Goal: Find specific page/section: Find specific page/section

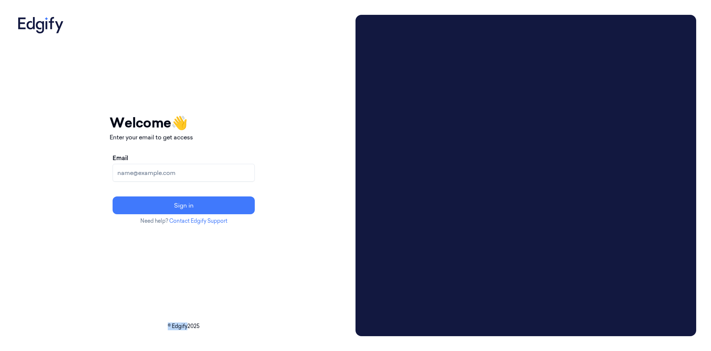
drag, startPoint x: 213, startPoint y: 322, endPoint x: 247, endPoint y: 323, distance: 34.1
click at [247, 323] on p "© Edgify 2025" at bounding box center [184, 326] width 338 height 8
click at [246, 322] on div "Your session expired - please log in again Email sent - check your inbox for th…" at bounding box center [184, 169] width 148 height 308
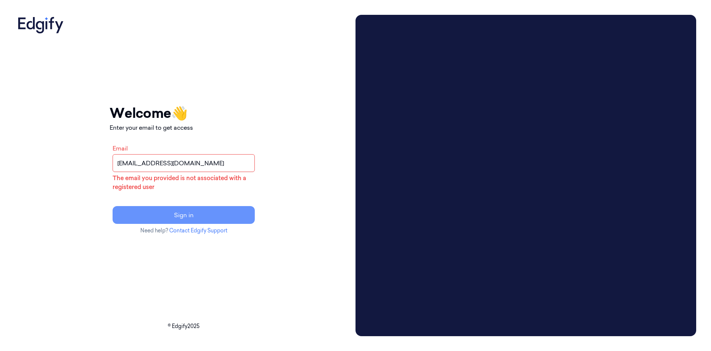
click at [243, 213] on button "Sign in" at bounding box center [184, 215] width 142 height 18
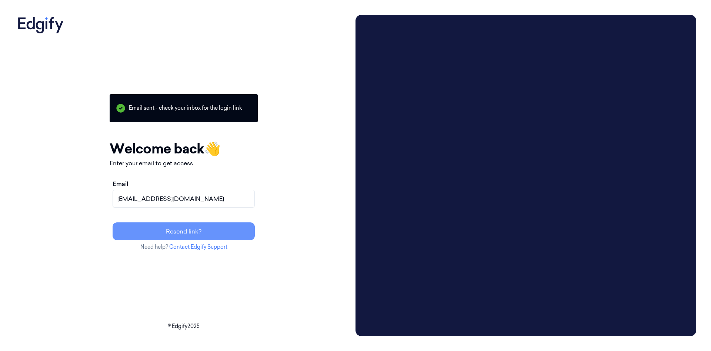
click at [255, 233] on button "Resend link?" at bounding box center [184, 231] width 142 height 18
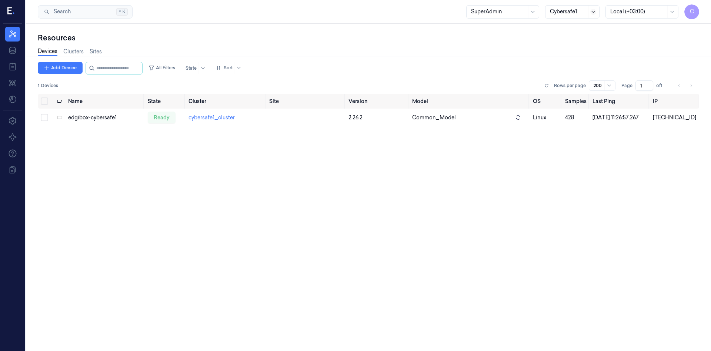
click at [593, 10] on icon at bounding box center [594, 12] width 6 height 6
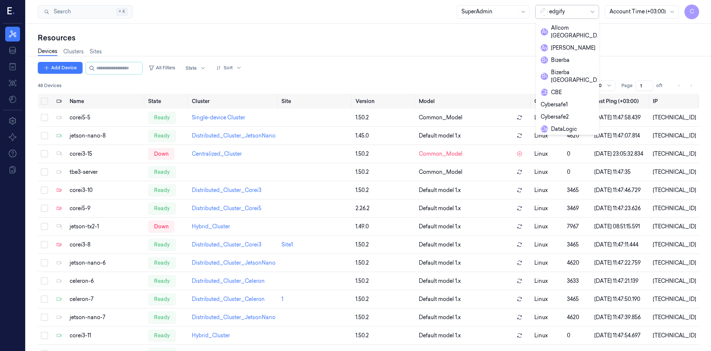
click at [583, 12] on div at bounding box center [568, 12] width 37 height 8
click at [572, 101] on div "Cybersafe1" at bounding box center [568, 105] width 54 height 8
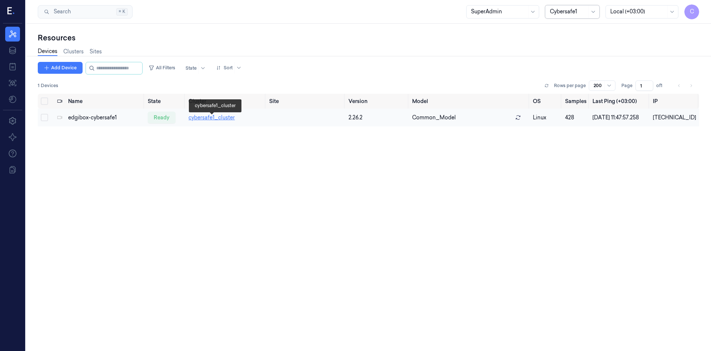
click at [226, 118] on link "cybersafe1_cluster" at bounding box center [212, 117] width 46 height 7
